Goal: Find specific page/section: Find specific page/section

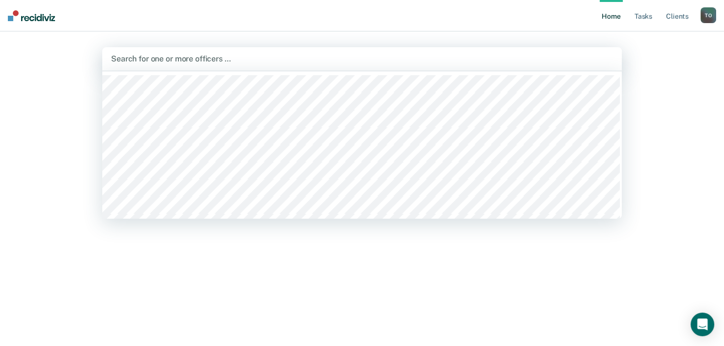
click at [234, 58] on div at bounding box center [362, 58] width 502 height 11
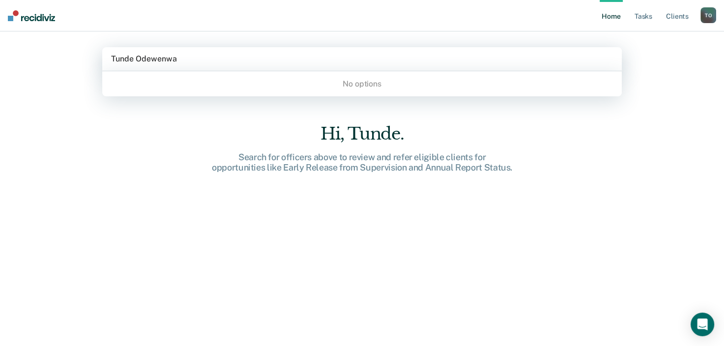
type input "Tunde Odewenwa"
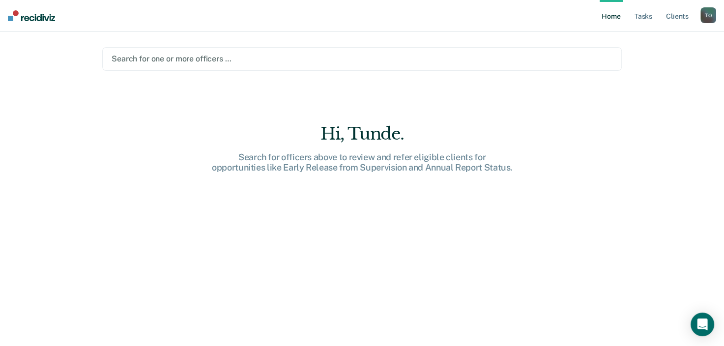
click at [12, 17] on img at bounding box center [31, 15] width 47 height 11
click at [703, 17] on div "T O" at bounding box center [708, 15] width 16 height 16
click at [691, 50] on link "How it works" at bounding box center [668, 52] width 79 height 8
click at [640, 37] on link "Profile" at bounding box center [668, 40] width 79 height 8
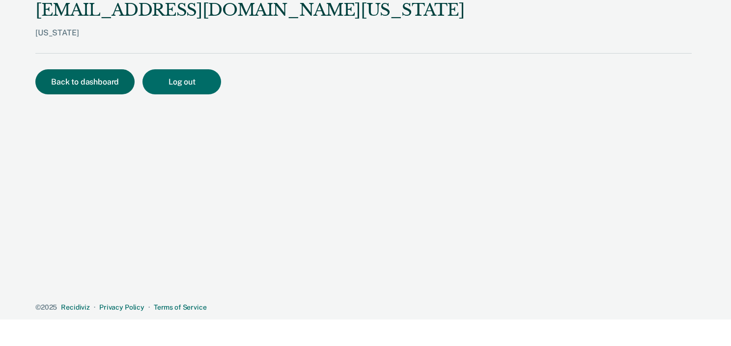
click at [92, 82] on button "Back to dashboard" at bounding box center [84, 81] width 99 height 25
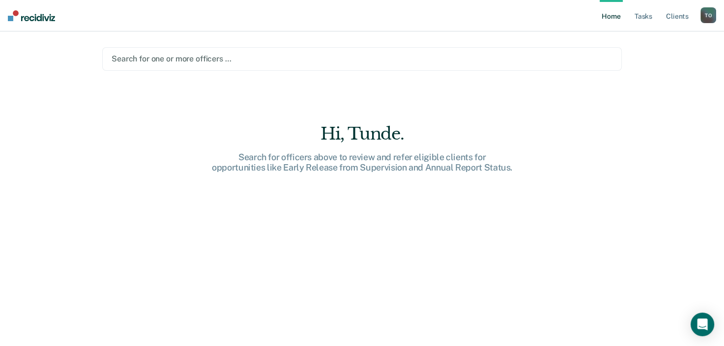
click at [241, 60] on div at bounding box center [362, 58] width 501 height 11
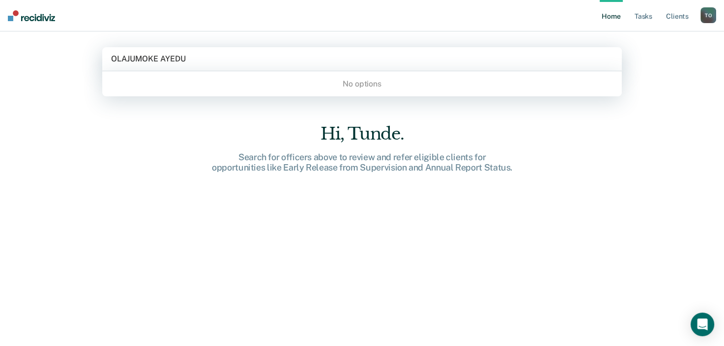
type input "[PERSON_NAME]"
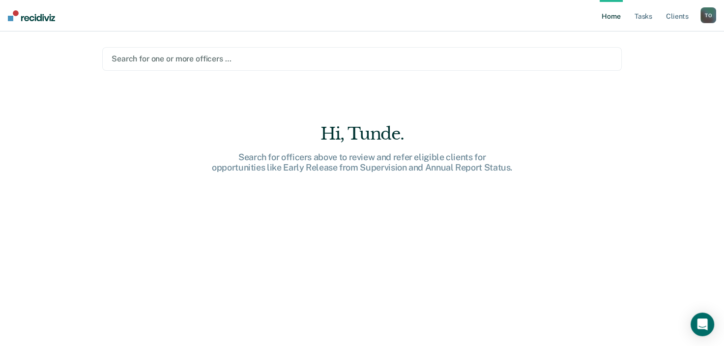
click at [306, 57] on div at bounding box center [362, 58] width 501 height 11
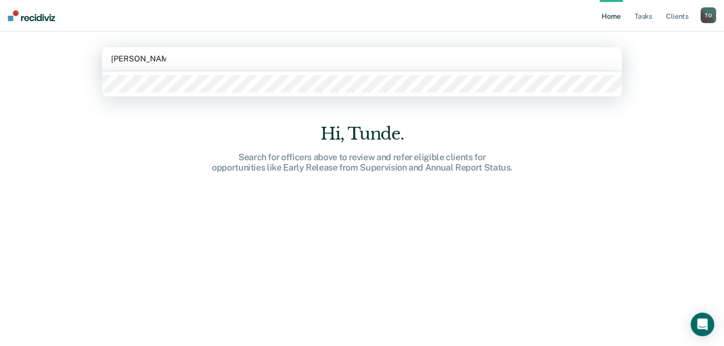
type input "[PERSON_NAME]"
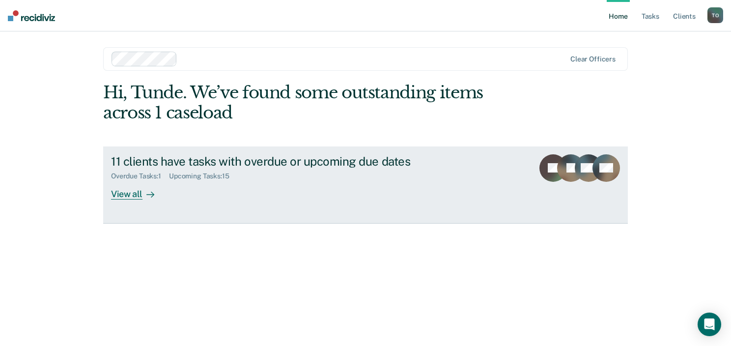
click at [134, 193] on div "View all" at bounding box center [138, 189] width 55 height 19
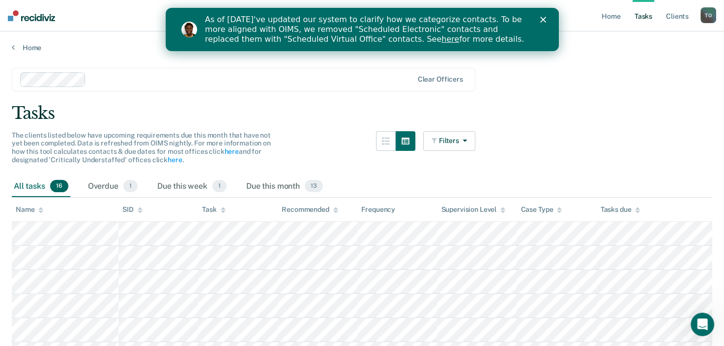
click at [543, 18] on polygon "Close" at bounding box center [542, 20] width 6 height 6
